Goal: Task Accomplishment & Management: Manage account settings

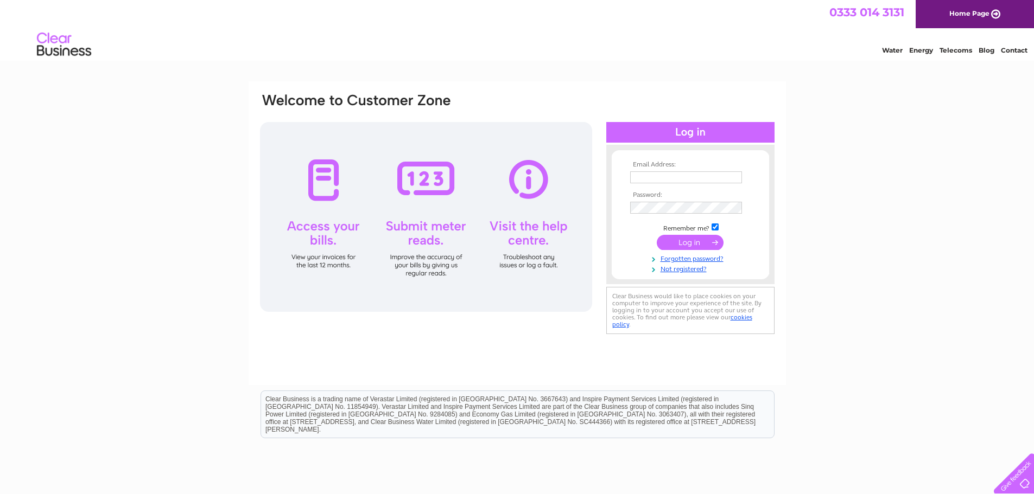
type input "[PERSON_NAME][EMAIL_ADDRESS][DOMAIN_NAME]"
click at [681, 238] on input "submit" at bounding box center [690, 242] width 67 height 15
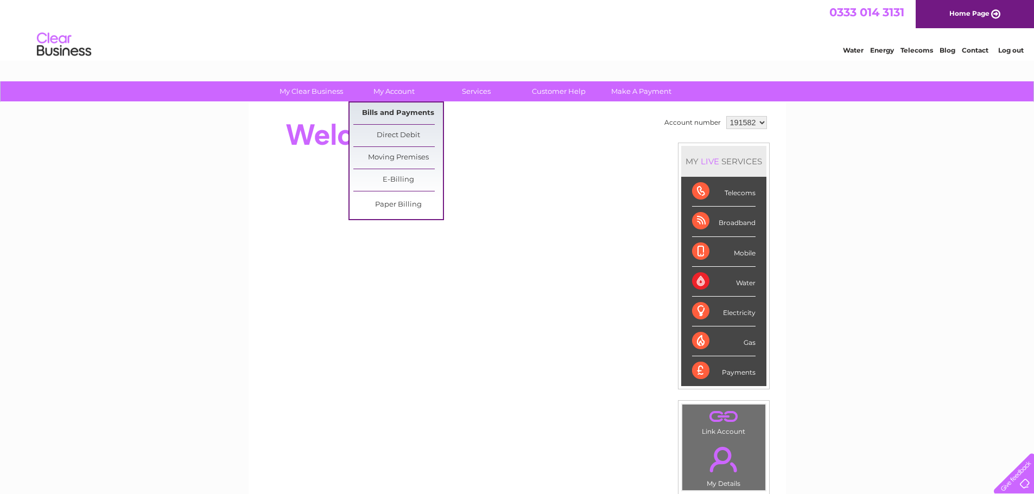
click at [398, 108] on link "Bills and Payments" at bounding box center [398, 114] width 90 height 22
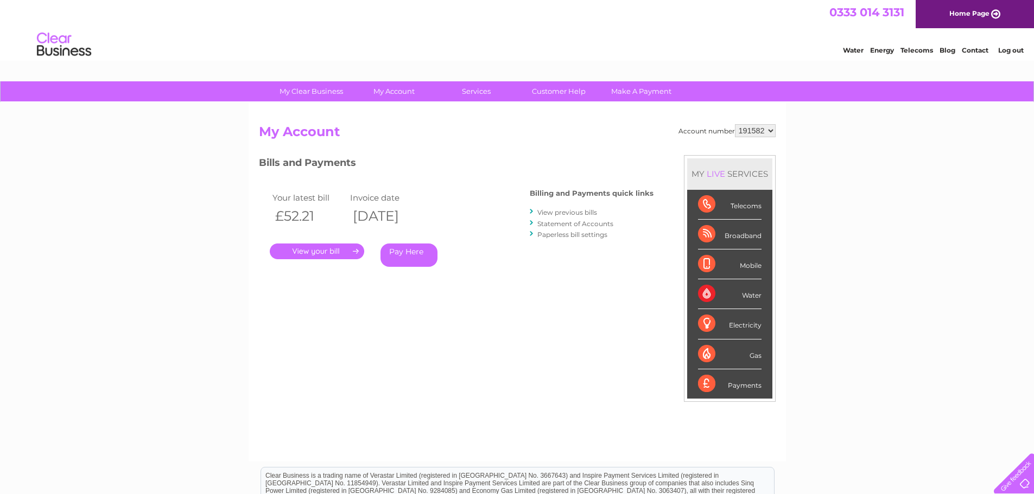
click at [346, 251] on link "." at bounding box center [317, 252] width 94 height 16
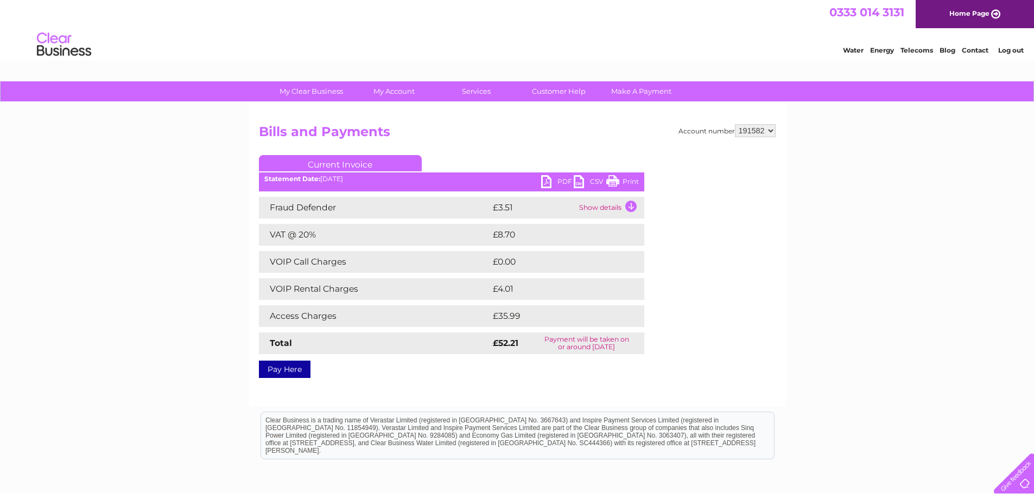
click at [547, 178] on link "PDF" at bounding box center [557, 183] width 33 height 16
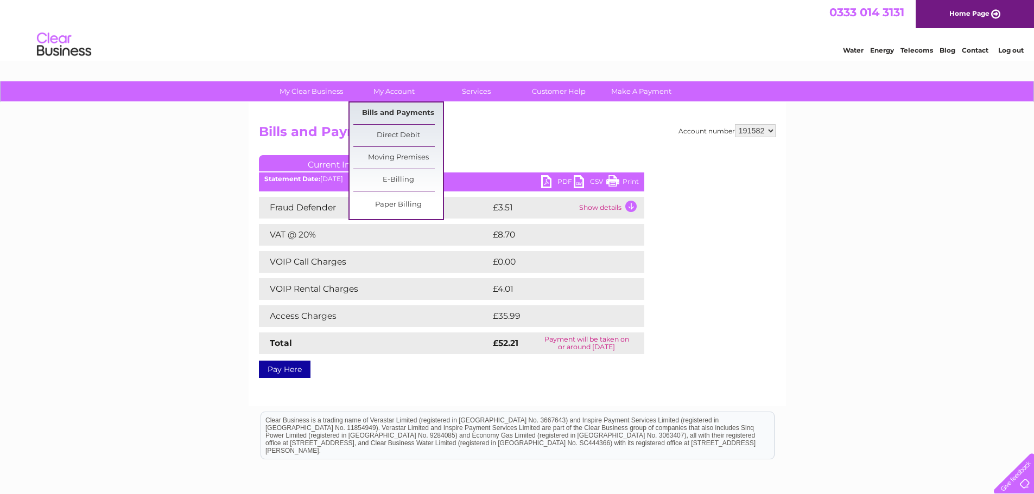
click at [386, 115] on link "Bills and Payments" at bounding box center [398, 114] width 90 height 22
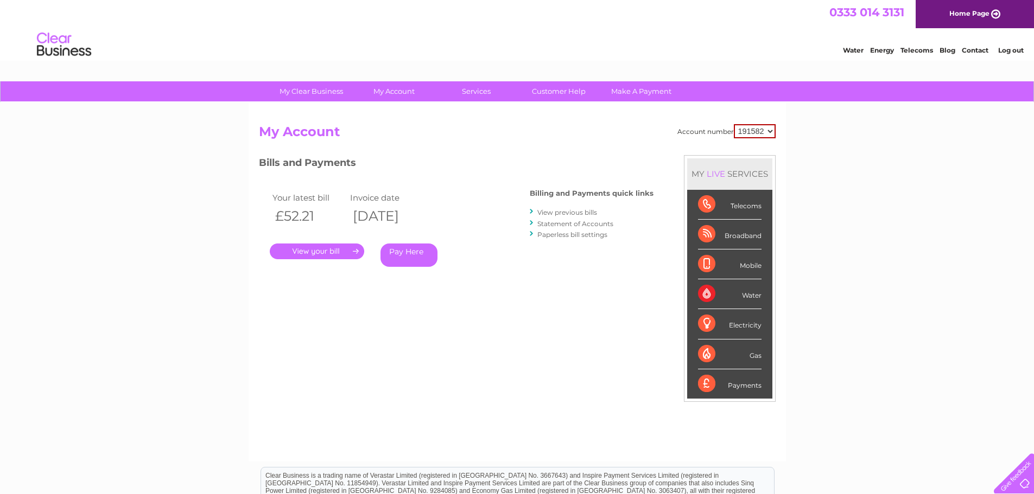
click at [360, 250] on link "." at bounding box center [317, 252] width 94 height 16
click at [556, 211] on link "View previous bills" at bounding box center [567, 212] width 60 height 8
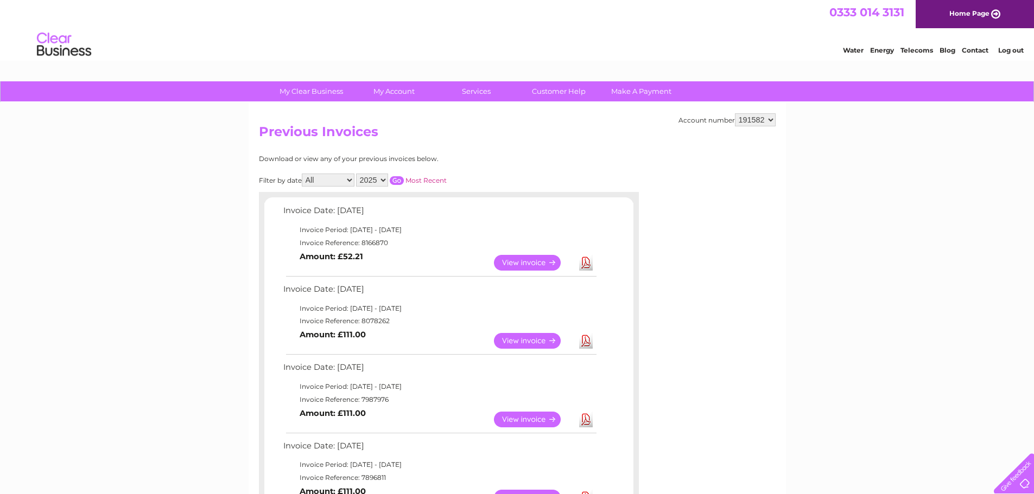
click at [526, 338] on link "View" at bounding box center [534, 341] width 80 height 16
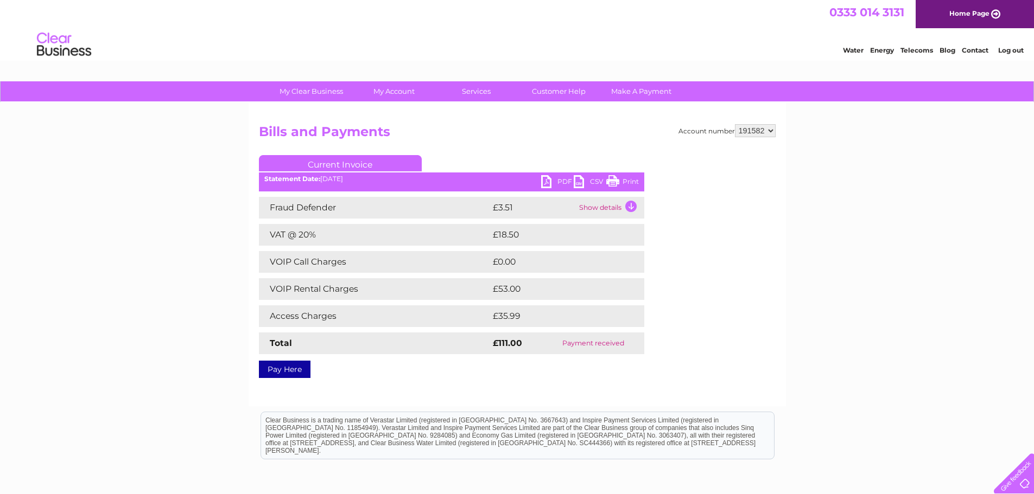
click at [554, 180] on link "PDF" at bounding box center [557, 183] width 33 height 16
